Goal: Task Accomplishment & Management: Use online tool/utility

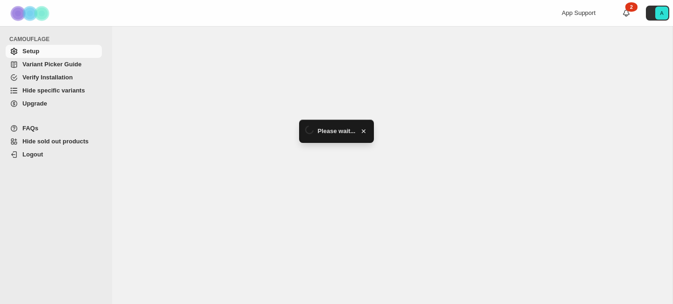
select select "*******"
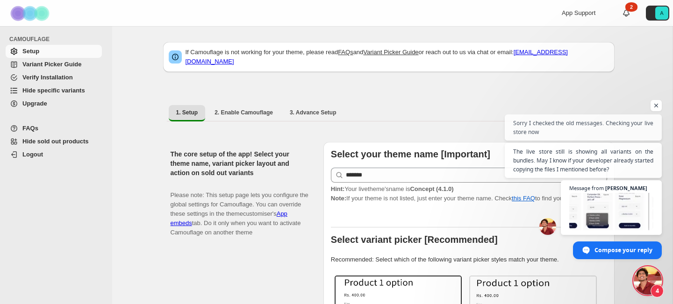
scroll to position [4975, 0]
click at [69, 89] on span "Hide specific variants" at bounding box center [53, 90] width 63 height 7
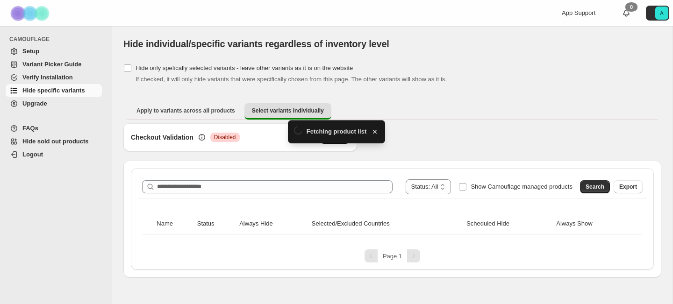
click at [277, 171] on div "**********" at bounding box center [392, 219] width 523 height 102
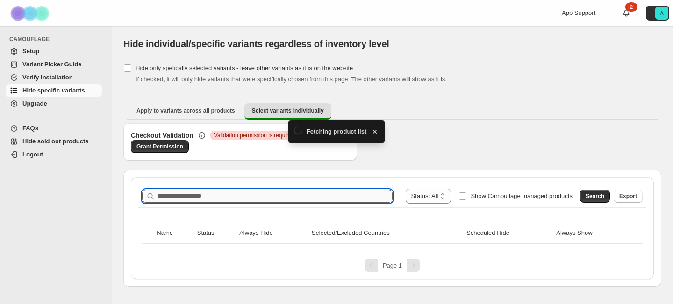
click at [258, 193] on input "Search product name" at bounding box center [275, 196] width 236 height 13
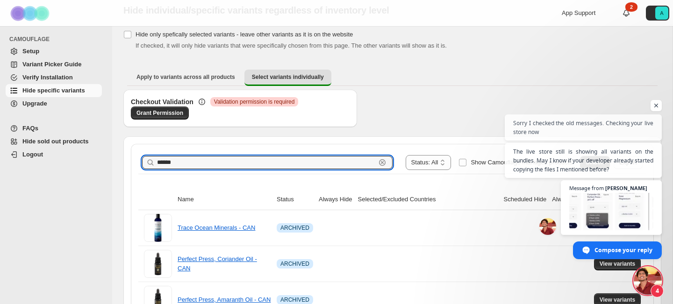
scroll to position [75, 0]
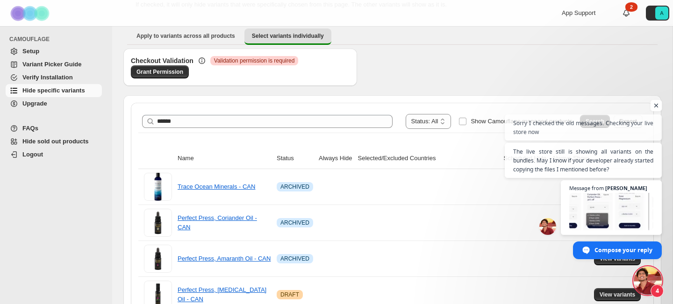
click at [656, 104] on span "Open chat" at bounding box center [657, 106] width 12 height 12
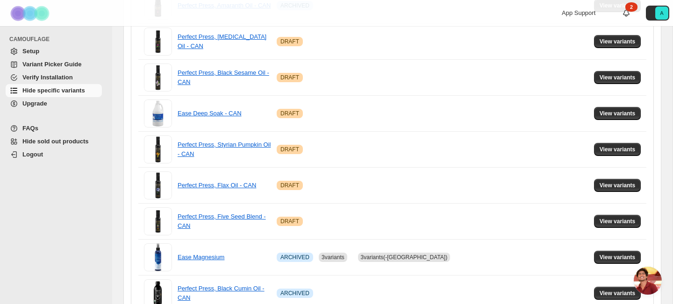
scroll to position [0, 0]
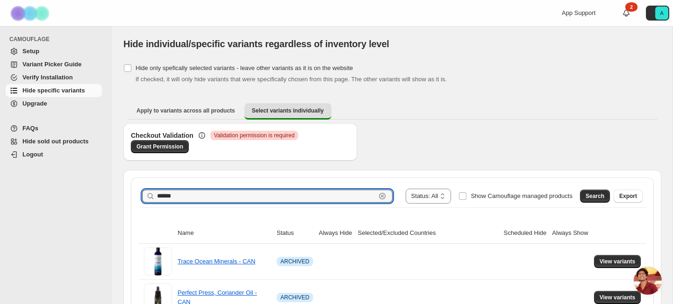
drag, startPoint x: 186, startPoint y: 199, endPoint x: 87, endPoint y: 165, distance: 104.2
type input "*****"
click at [591, 197] on span "Search" at bounding box center [595, 196] width 19 height 7
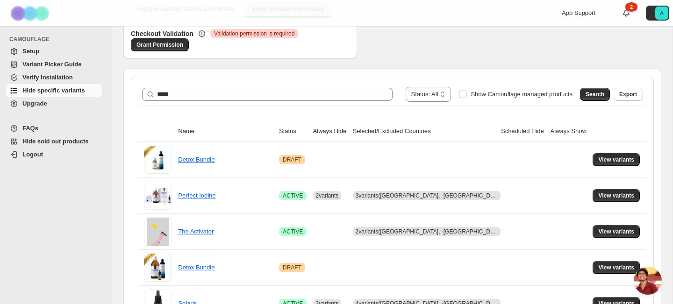
scroll to position [78, 0]
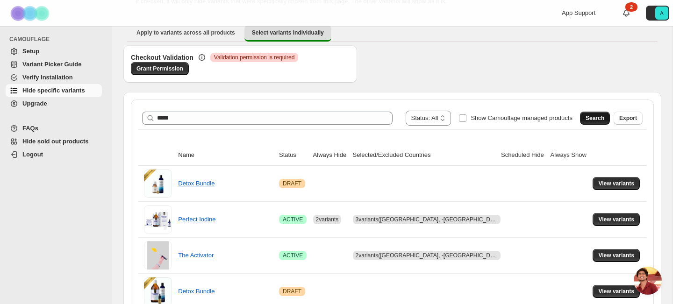
click at [593, 121] on span "Search" at bounding box center [595, 118] width 19 height 7
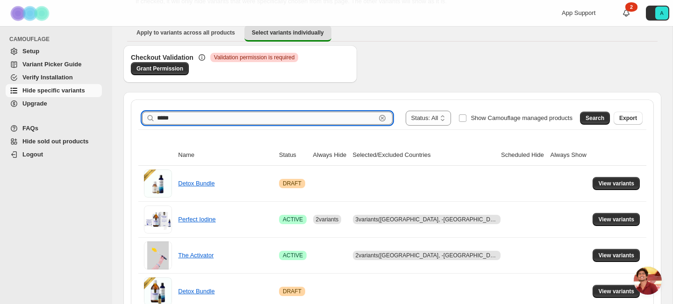
click at [198, 119] on input "*****" at bounding box center [266, 118] width 219 height 13
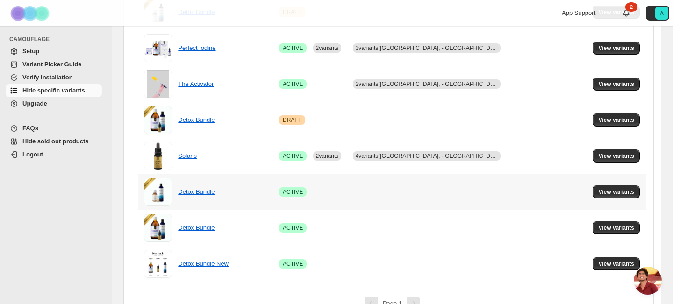
scroll to position [270, 0]
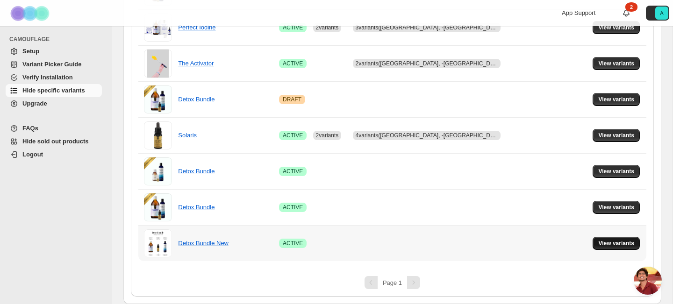
click at [602, 241] on span "View variants" at bounding box center [616, 243] width 36 height 7
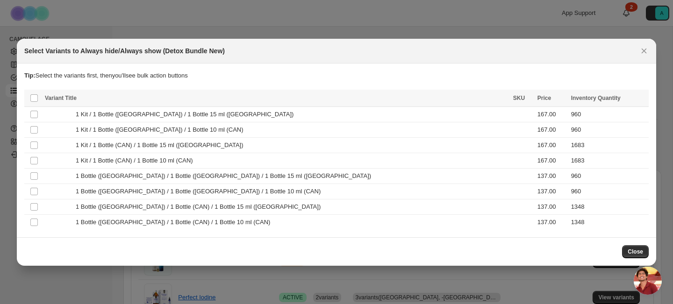
scroll to position [0, 0]
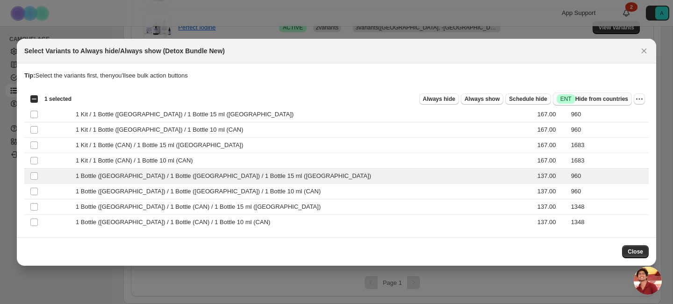
click at [599, 100] on span "Success ENT Hide from countries" at bounding box center [593, 98] width 72 height 9
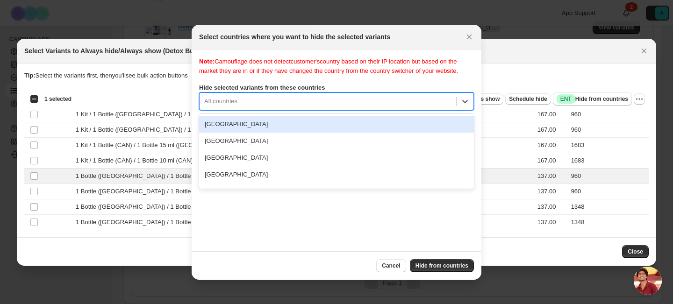
click at [259, 107] on div ":r14:" at bounding box center [327, 101] width 247 height 11
type input "***"
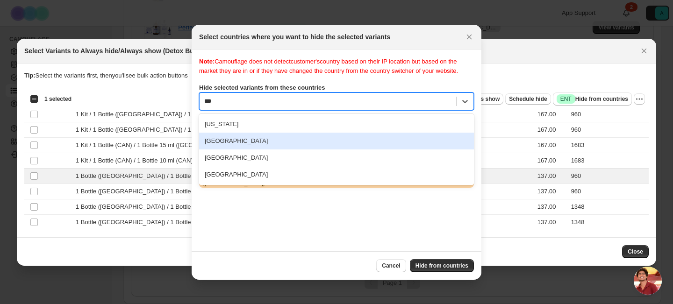
click at [249, 150] on div "Canada" at bounding box center [336, 141] width 275 height 17
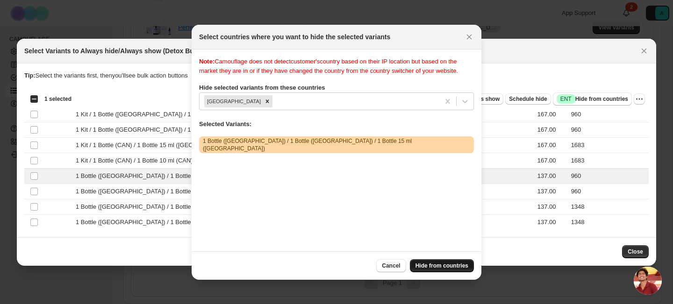
click at [458, 267] on span "Hide from countries" at bounding box center [442, 265] width 53 height 7
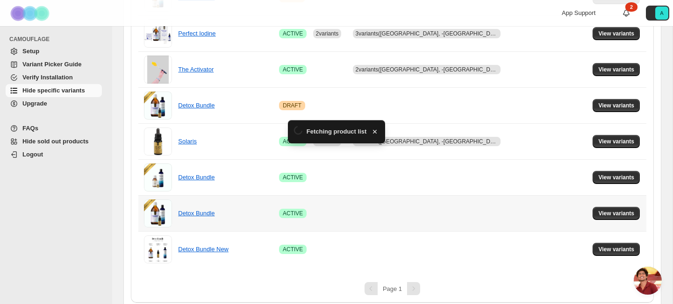
scroll to position [270, 0]
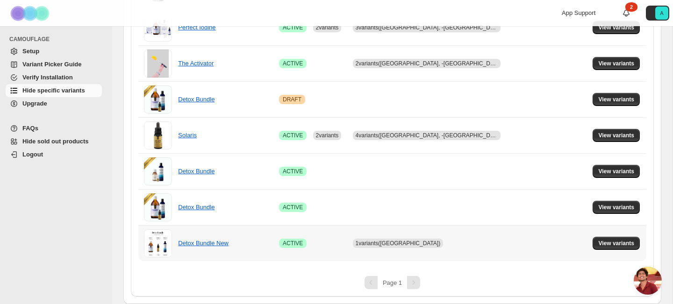
click at [596, 252] on td "View variants" at bounding box center [618, 243] width 57 height 36
click at [598, 249] on button "View variants" at bounding box center [616, 243] width 47 height 13
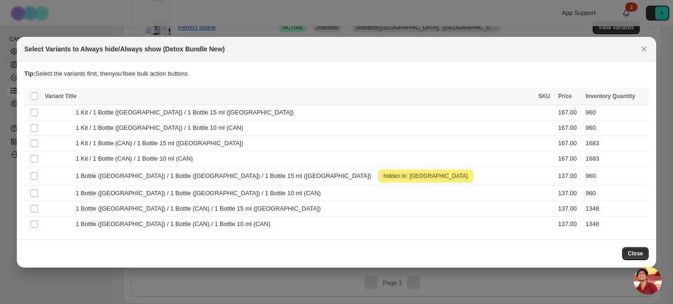
scroll to position [0, 0]
click at [636, 253] on span "Close" at bounding box center [635, 253] width 15 height 7
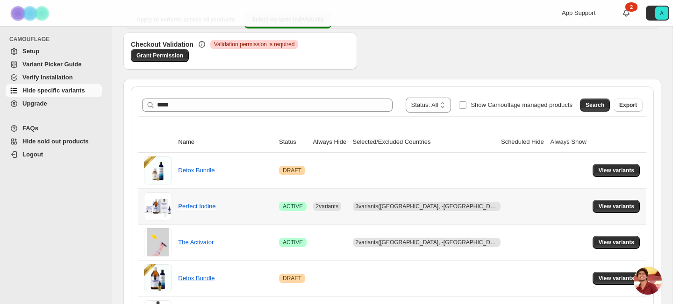
scroll to position [270, 0]
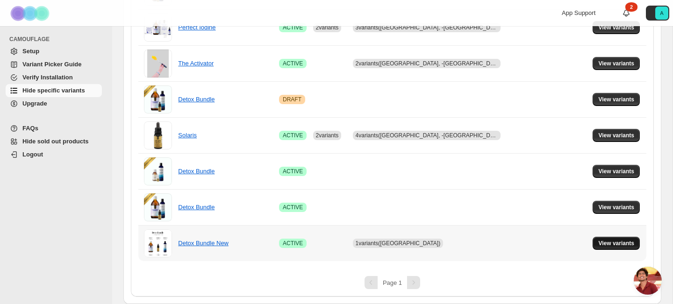
click at [599, 246] on span "View variants" at bounding box center [616, 243] width 36 height 7
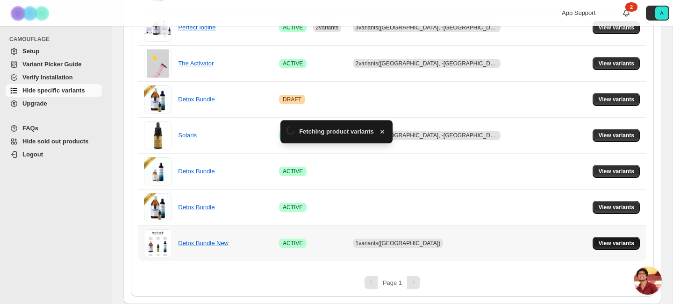
scroll to position [0, 0]
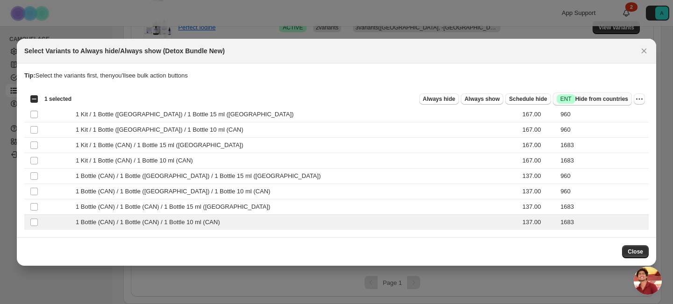
click at [581, 100] on span "Success ENT Hide from countries" at bounding box center [593, 98] width 72 height 9
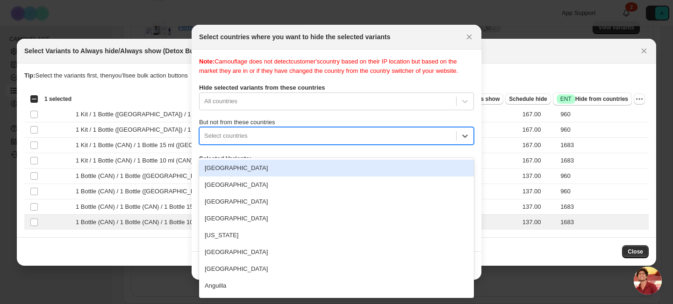
click at [263, 142] on div ":r2i:" at bounding box center [327, 135] width 247 height 11
type input "***"
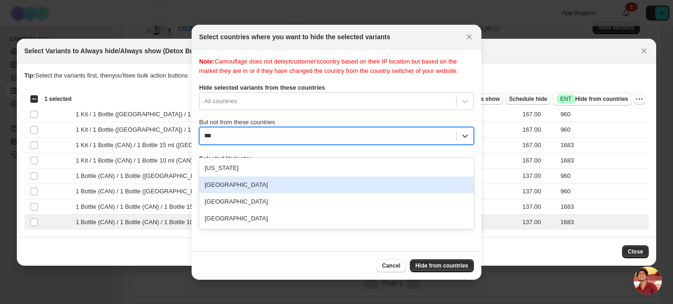
click at [248, 188] on div "Canada" at bounding box center [336, 185] width 275 height 17
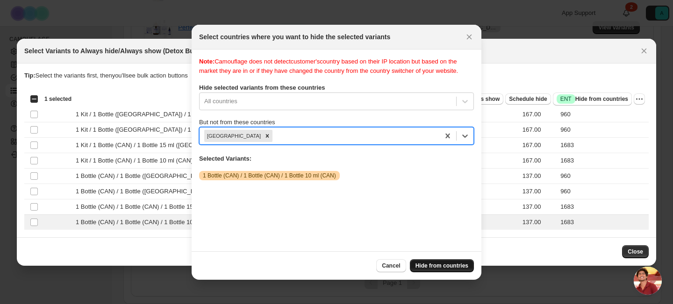
click at [449, 267] on span "Hide from countries" at bounding box center [442, 265] width 53 height 7
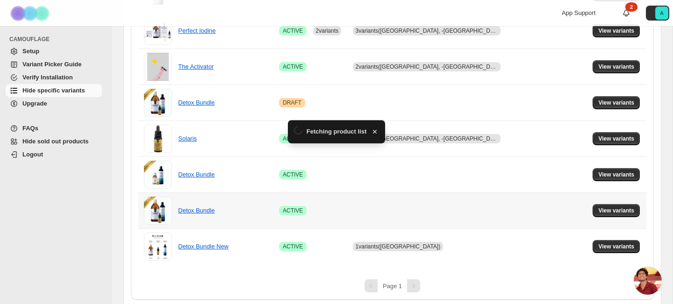
scroll to position [270, 0]
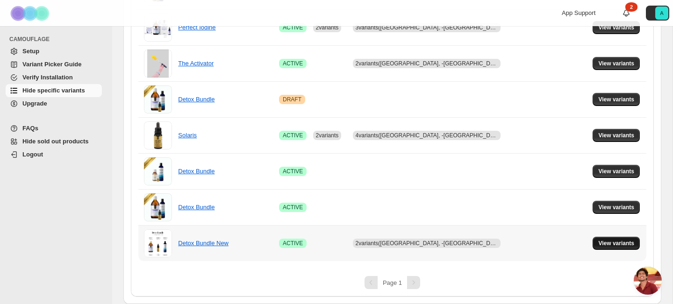
click at [606, 245] on span "View variants" at bounding box center [616, 243] width 36 height 7
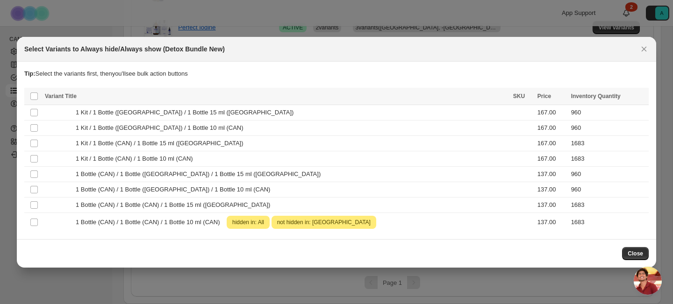
scroll to position [0, 0]
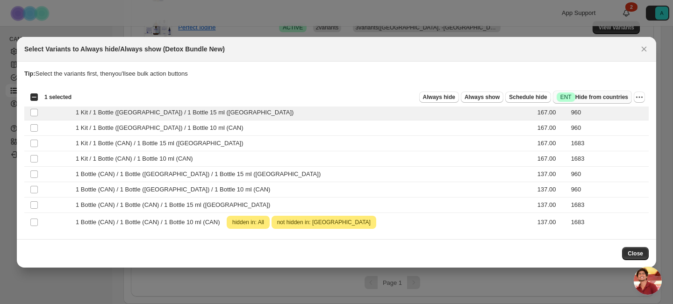
click at [594, 96] on span "Success ENT Hide from countries" at bounding box center [593, 97] width 72 height 9
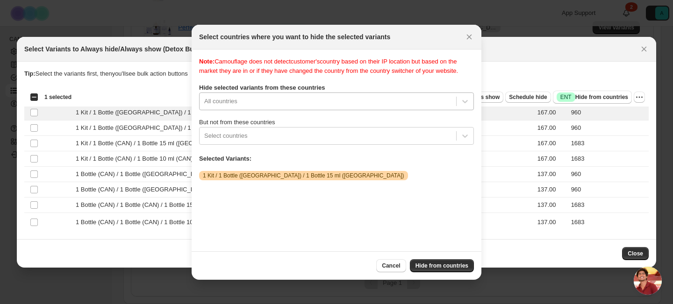
click at [279, 107] on div ":r3e:" at bounding box center [327, 101] width 247 height 11
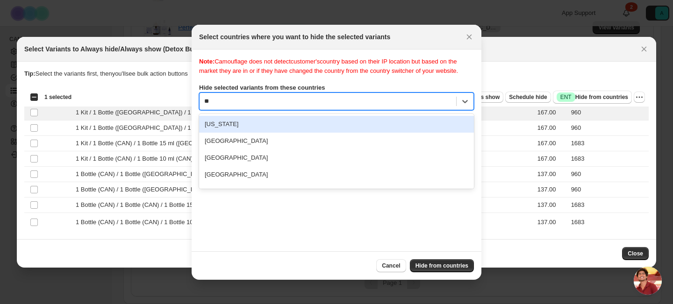
type input "***"
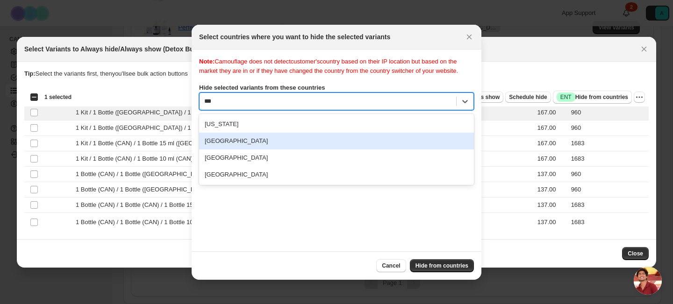
click at [242, 148] on div "Canada" at bounding box center [336, 141] width 275 height 17
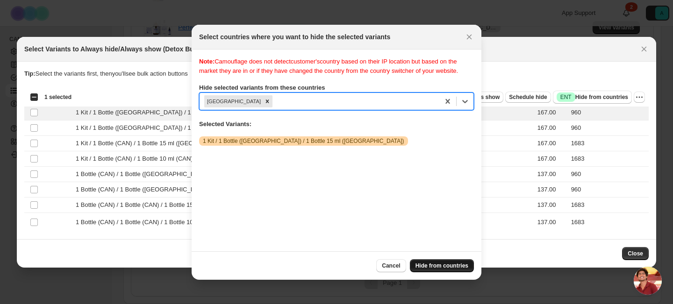
click at [439, 266] on span "Hide from countries" at bounding box center [442, 265] width 53 height 7
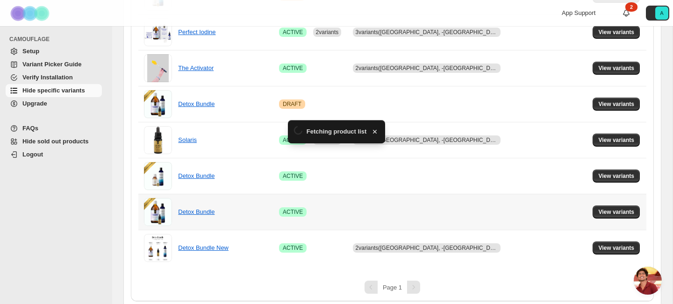
scroll to position [270, 0]
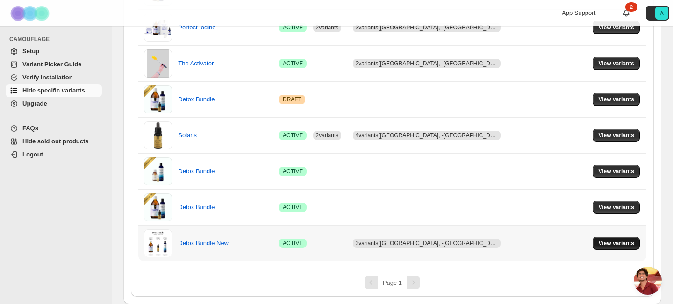
click at [598, 243] on span "View variants" at bounding box center [616, 243] width 36 height 7
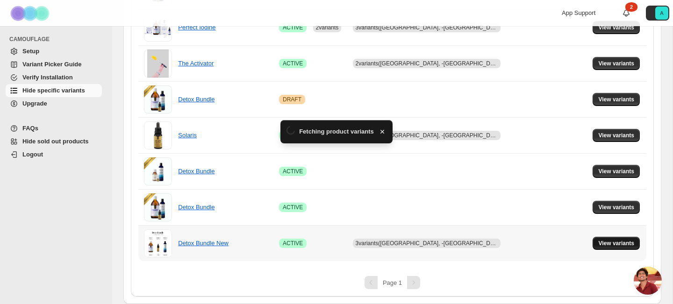
scroll to position [0, 0]
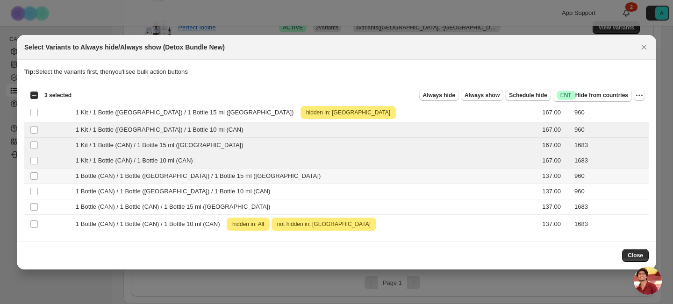
click at [35, 180] on td "Select product variant" at bounding box center [33, 175] width 18 height 15
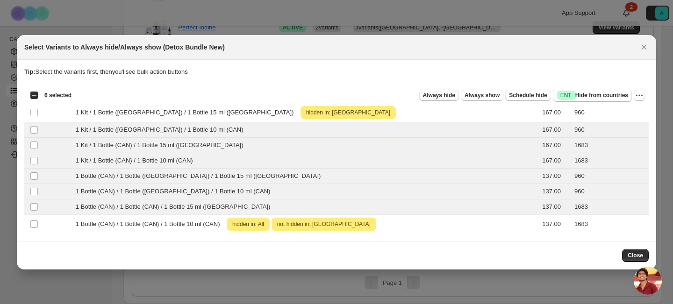
click at [434, 97] on span "Always hide" at bounding box center [439, 95] width 32 height 7
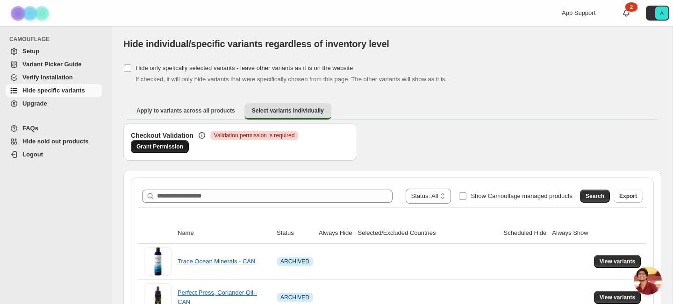
scroll to position [4975, 0]
click at [164, 149] on span "Grant Permission" at bounding box center [160, 146] width 47 height 7
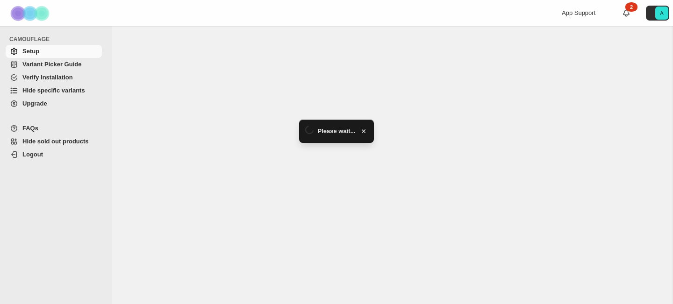
select select "*******"
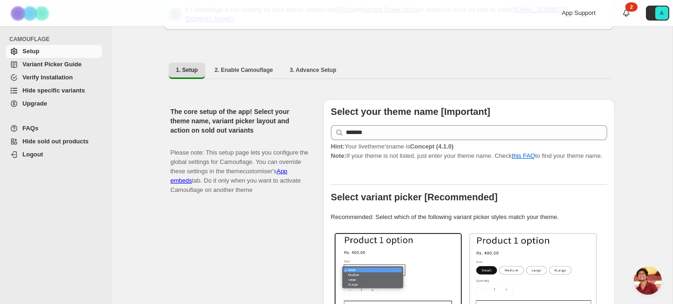
scroll to position [56, 0]
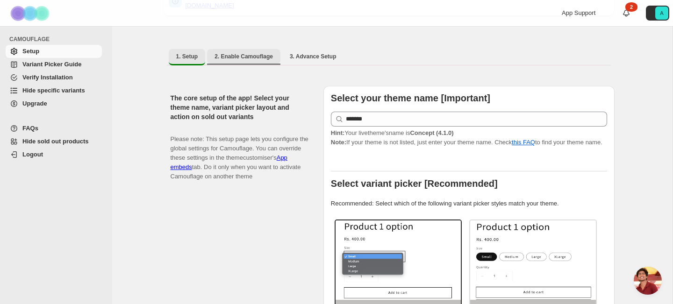
click at [240, 49] on button "2. Enable Camouflage" at bounding box center [243, 56] width 73 height 15
select select "**********"
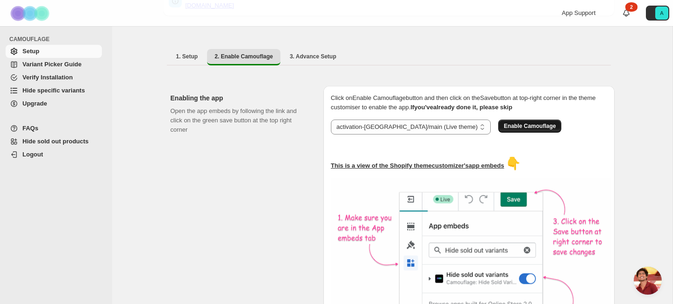
click at [504, 123] on span "Enable Camouflage" at bounding box center [530, 126] width 52 height 7
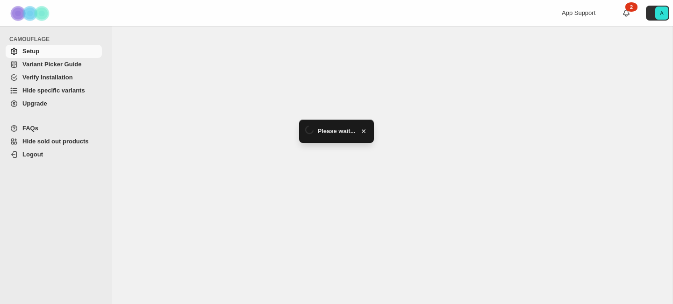
select select "**********"
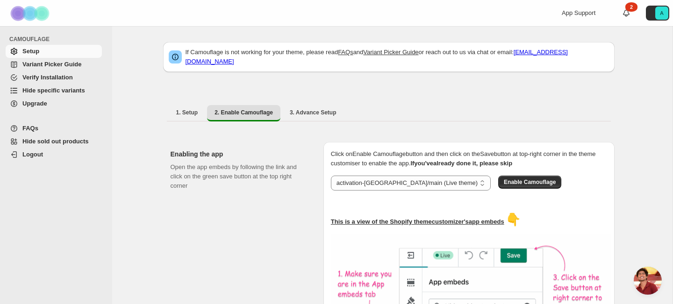
scroll to position [4975, 0]
click at [649, 280] on span "Open chat" at bounding box center [648, 281] width 28 height 28
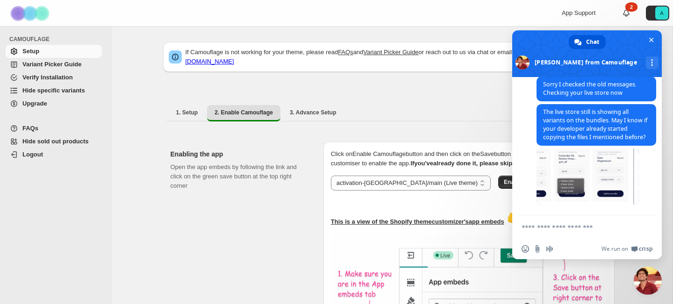
click at [563, 227] on textarea "Compose your message..." at bounding box center [577, 227] width 110 height 8
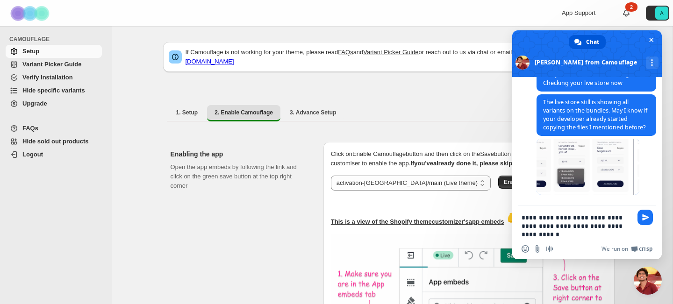
type textarea "**********"
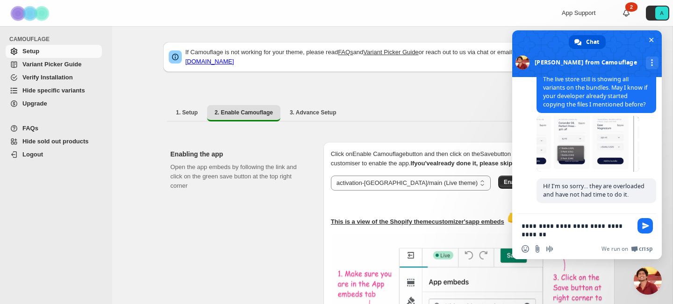
scroll to position [5008, 0]
type textarea "**********"
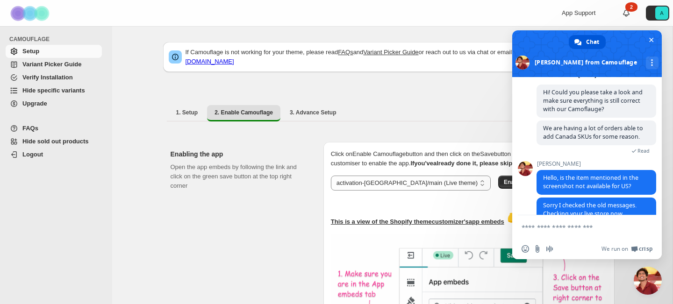
scroll to position [5035, 0]
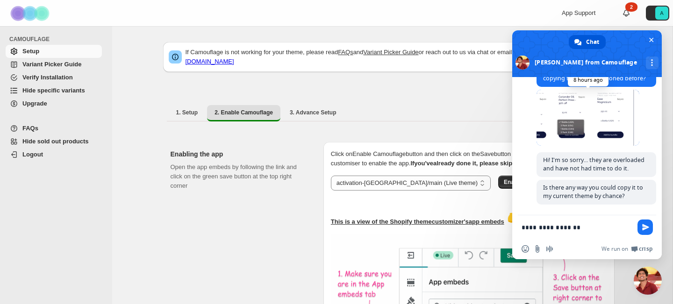
type textarea "**********"
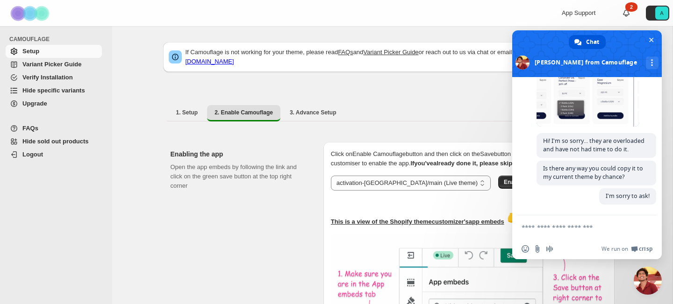
scroll to position [5054, 0]
click at [653, 36] on span "Close chat" at bounding box center [652, 40] width 10 height 10
